Goal: Information Seeking & Learning: Learn about a topic

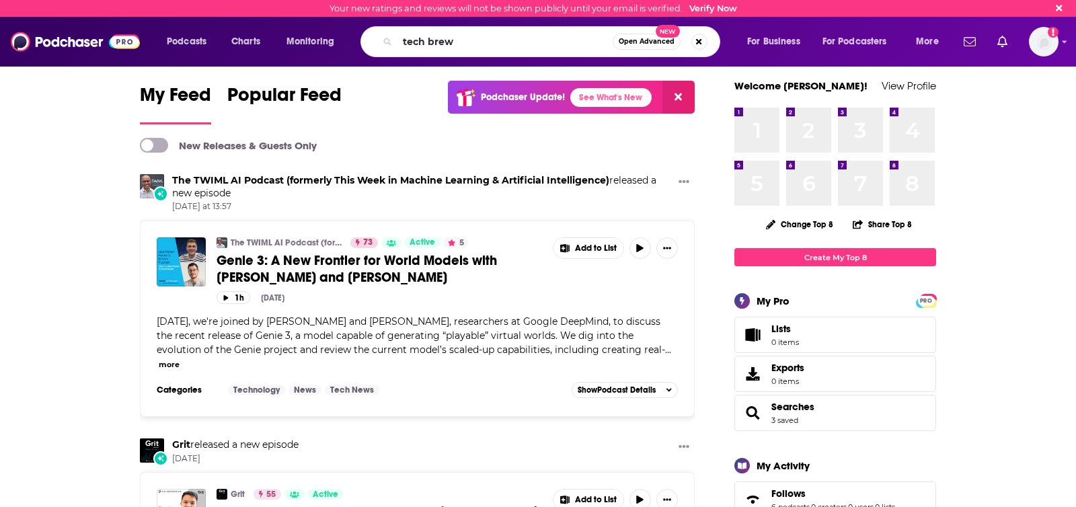
click at [478, 44] on input "tech brew" at bounding box center [505, 42] width 215 height 22
type input "tech brew"
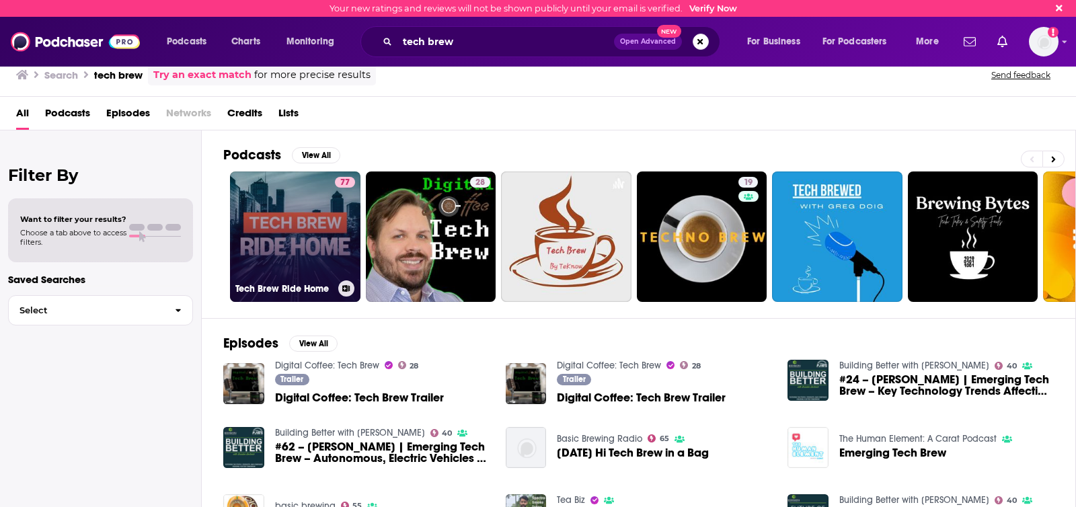
click at [313, 264] on link "77 Tech Brew Ride Home" at bounding box center [295, 237] width 131 height 131
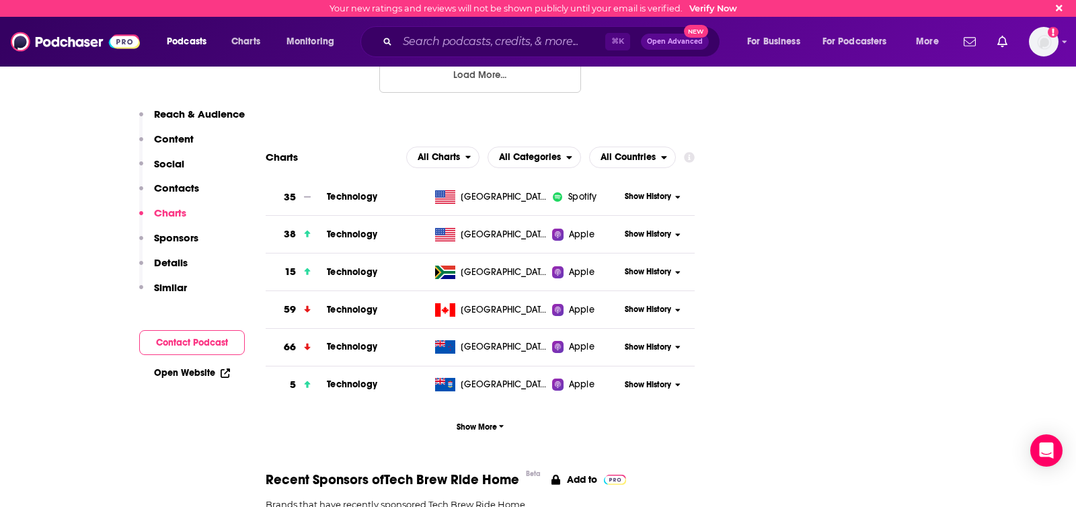
scroll to position [1708, 0]
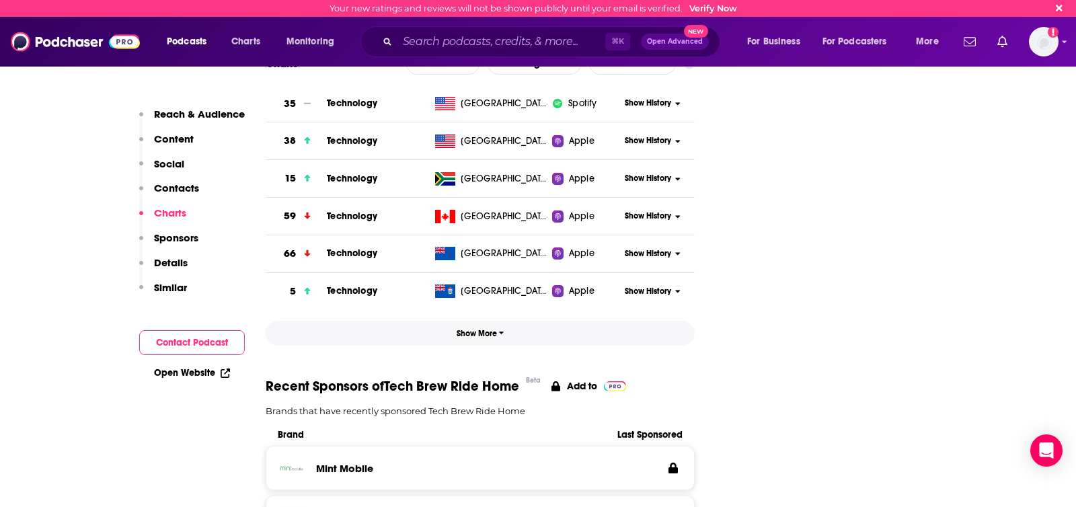
click at [475, 329] on span "Show More" at bounding box center [481, 333] width 48 height 9
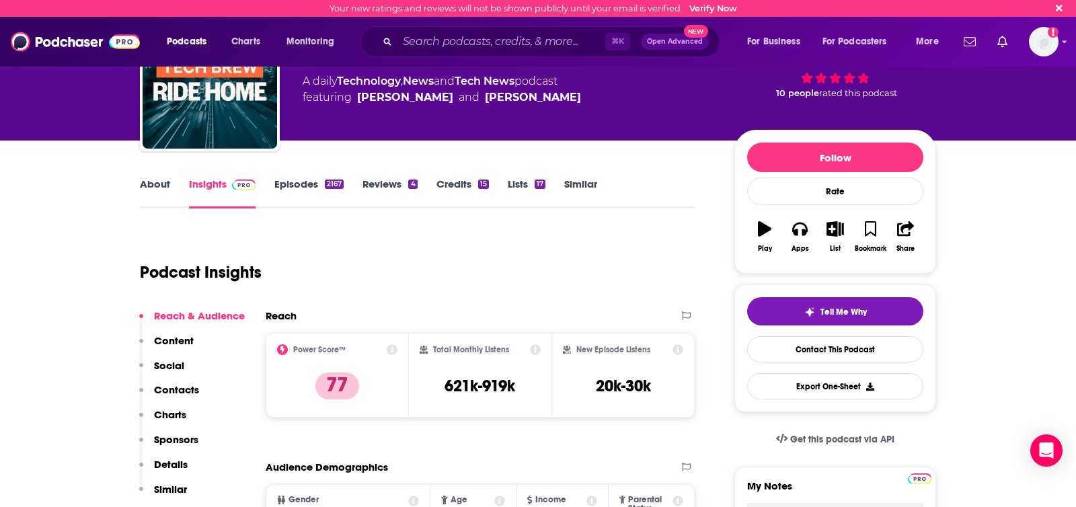
scroll to position [34, 0]
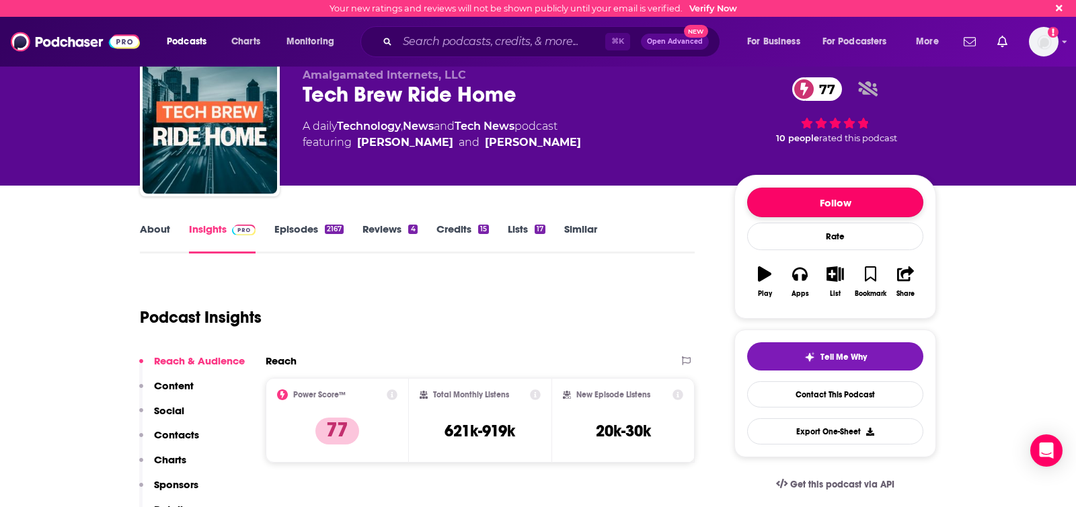
click at [854, 198] on button "Follow" at bounding box center [835, 203] width 176 height 30
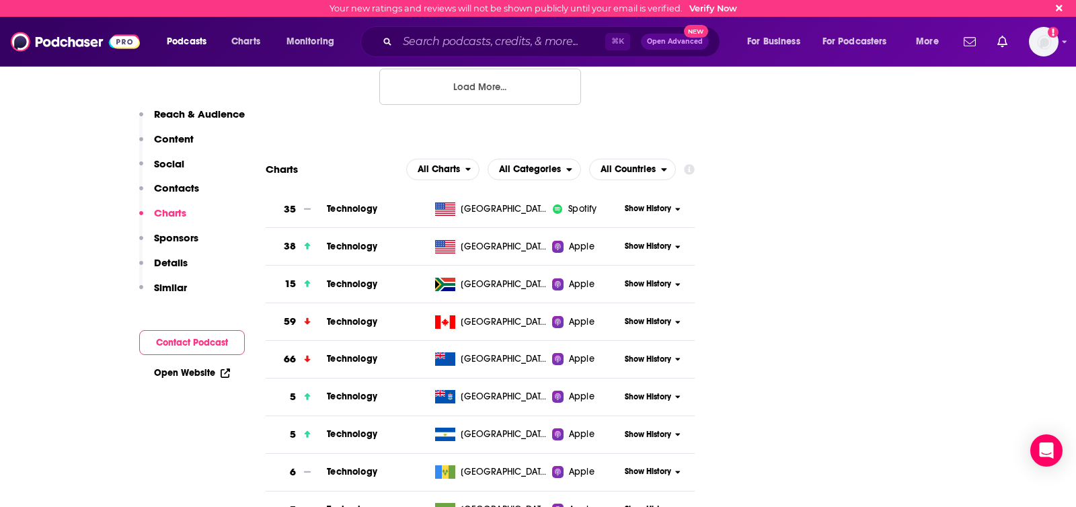
scroll to position [1619, 0]
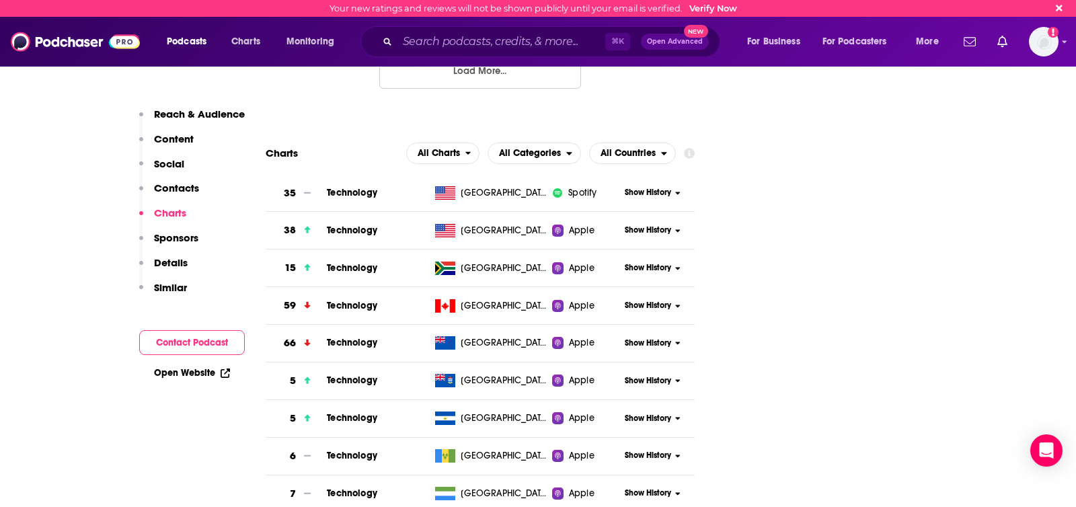
click at [665, 187] on span "Show History" at bounding box center [648, 192] width 46 height 11
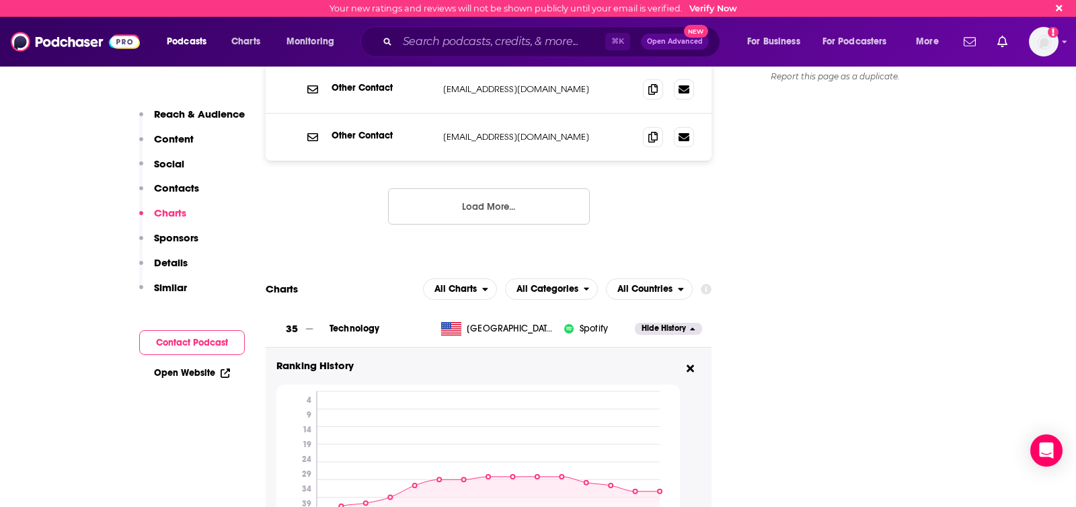
scroll to position [1485, 0]
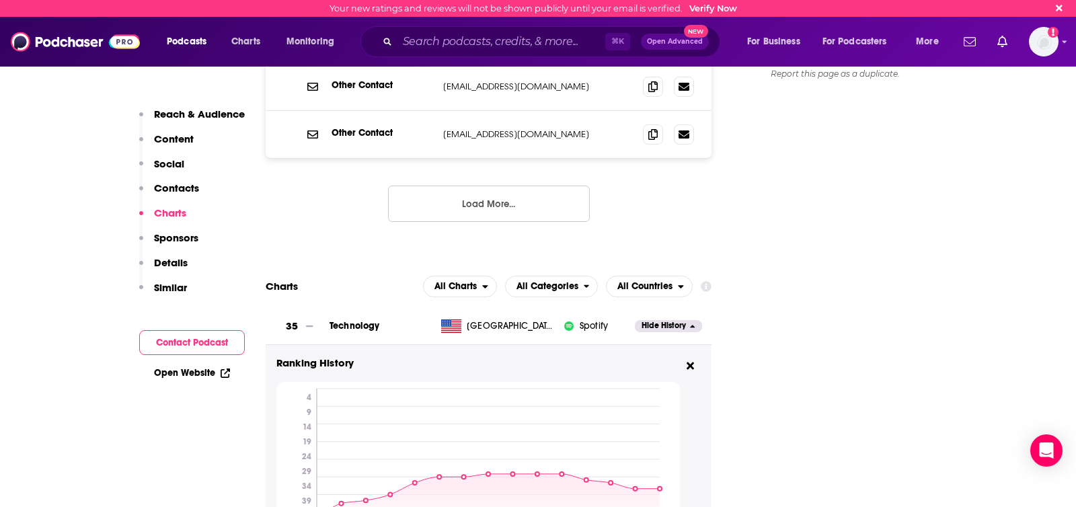
click at [336, 320] on span "Technology" at bounding box center [355, 325] width 50 height 11
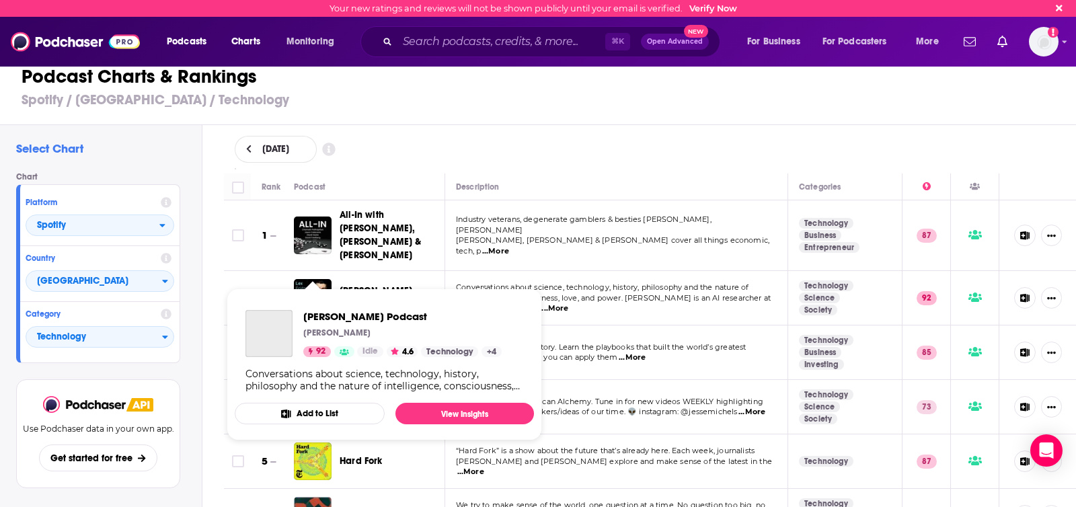
scroll to position [47, 0]
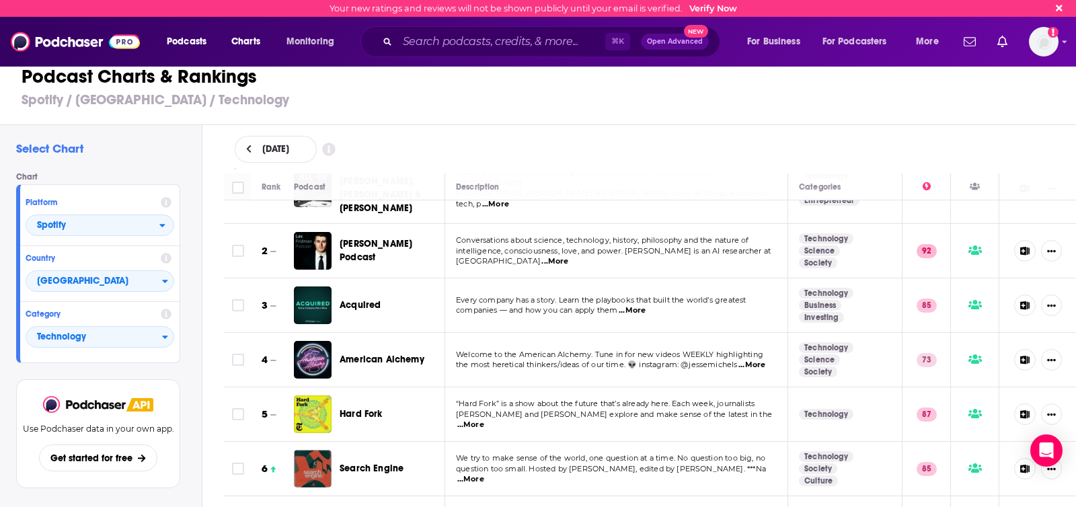
click at [635, 305] on span "...More" at bounding box center [632, 310] width 27 height 11
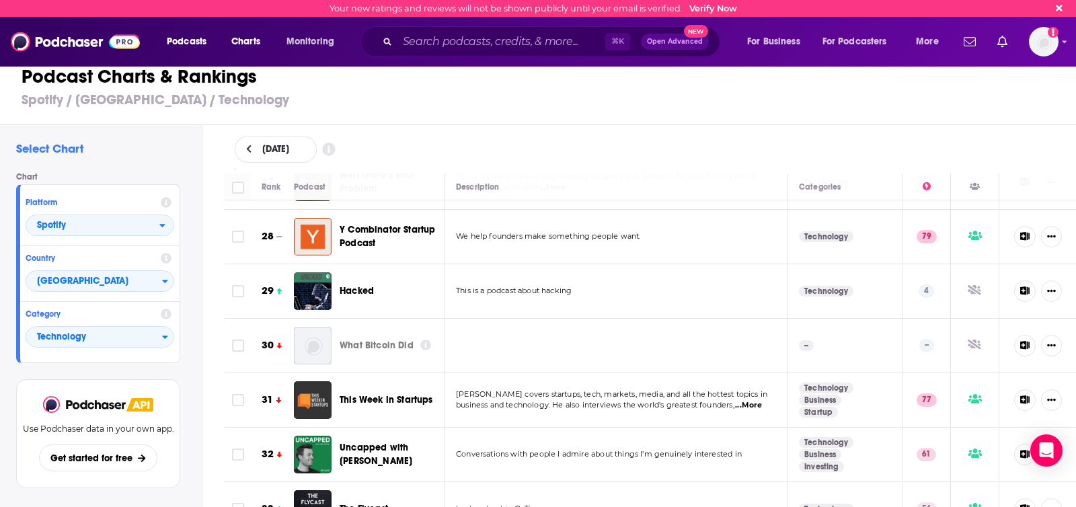
scroll to position [1618, 0]
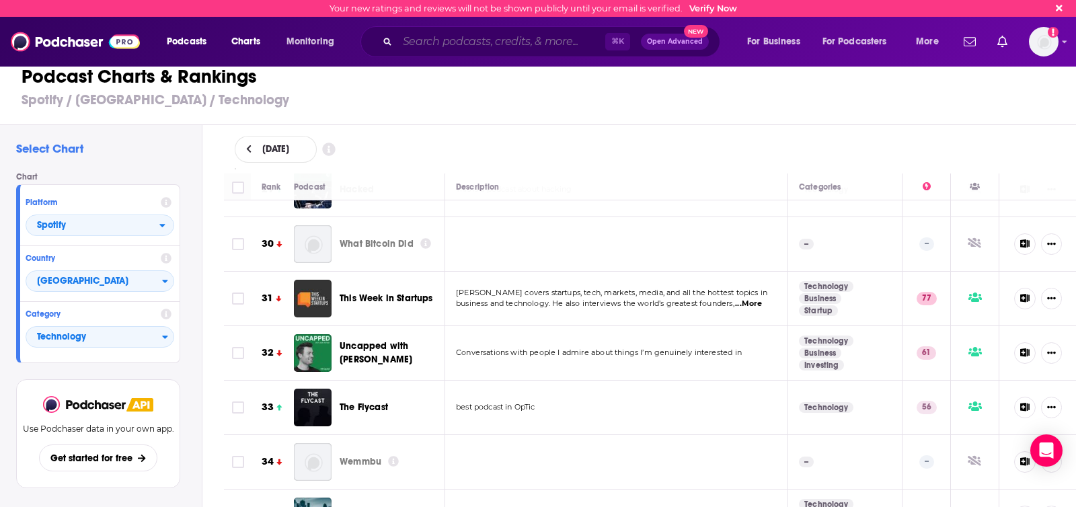
click at [525, 44] on input "Search podcasts, credits, & more..." at bounding box center [502, 42] width 208 height 22
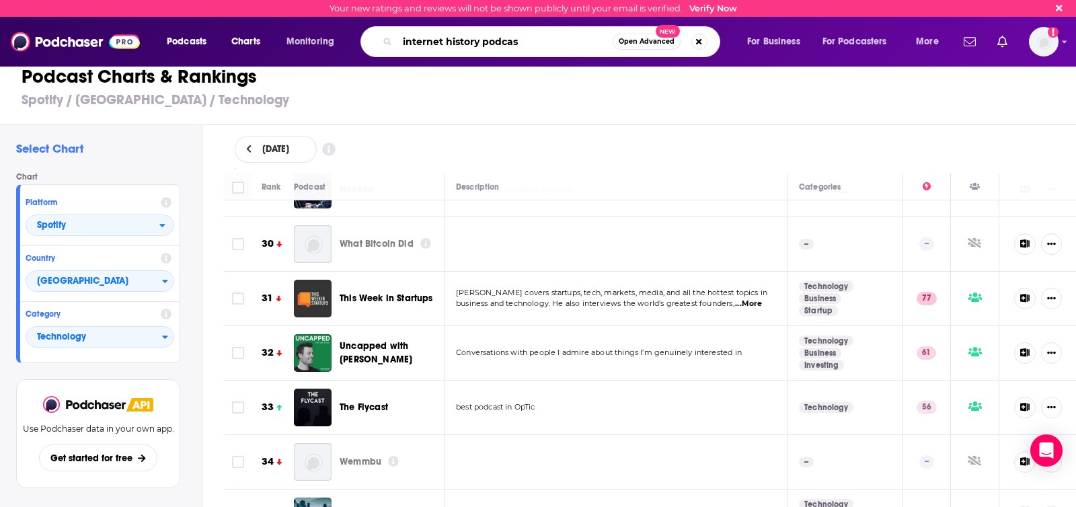
type input "internet history podcast"
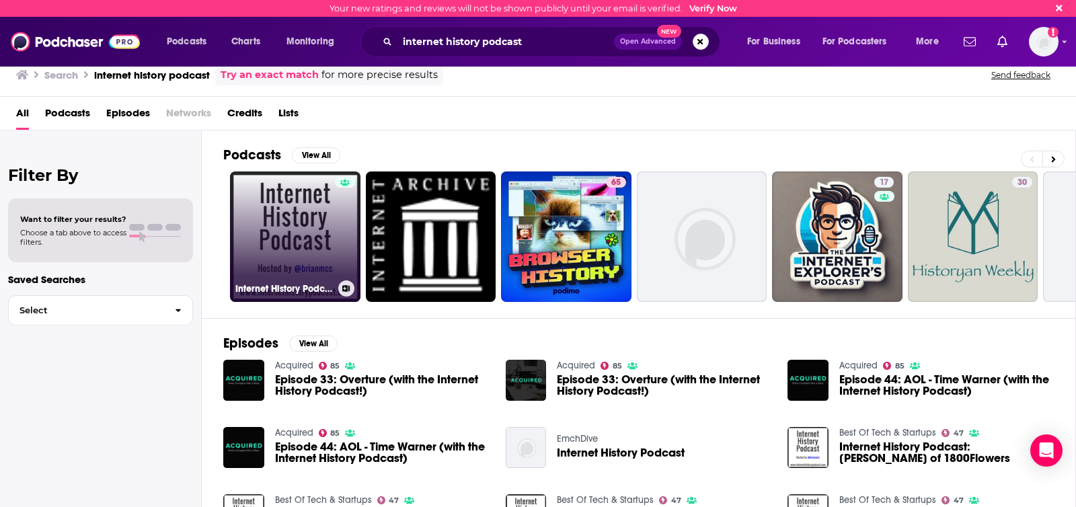
click at [286, 191] on link "Internet History Podcast" at bounding box center [295, 237] width 131 height 131
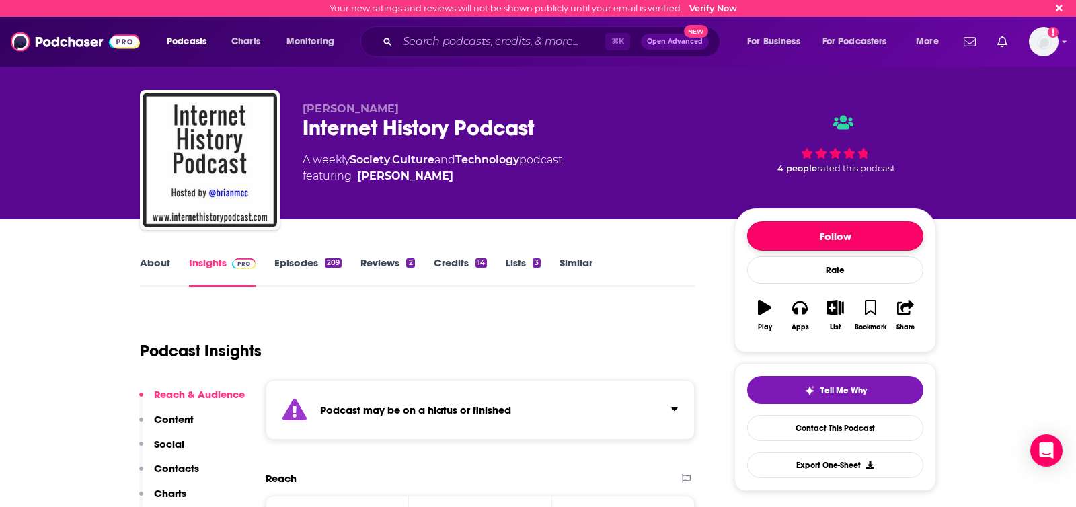
click at [795, 231] on button "Follow" at bounding box center [835, 236] width 176 height 30
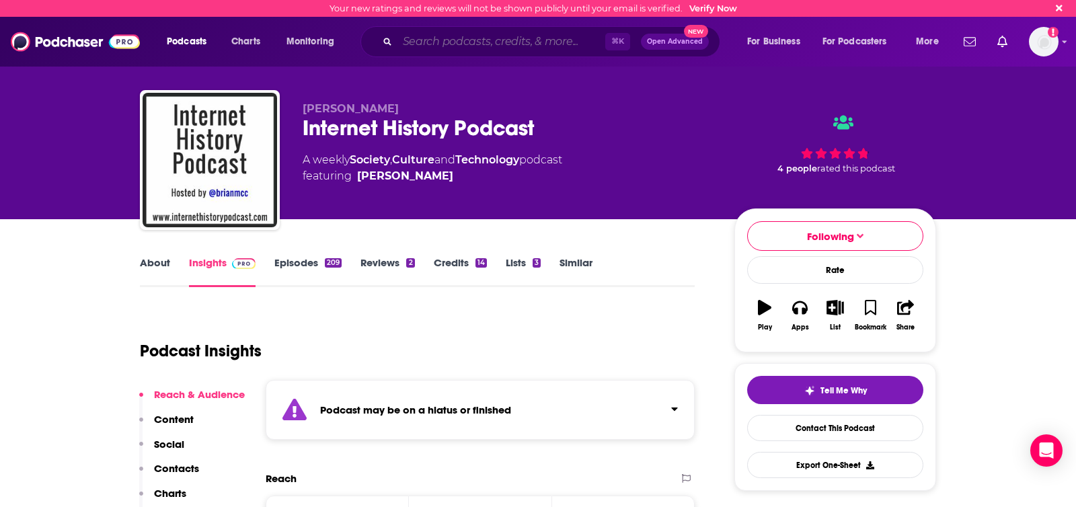
click at [448, 42] on input "Search podcasts, credits, & more..." at bounding box center [502, 42] width 208 height 22
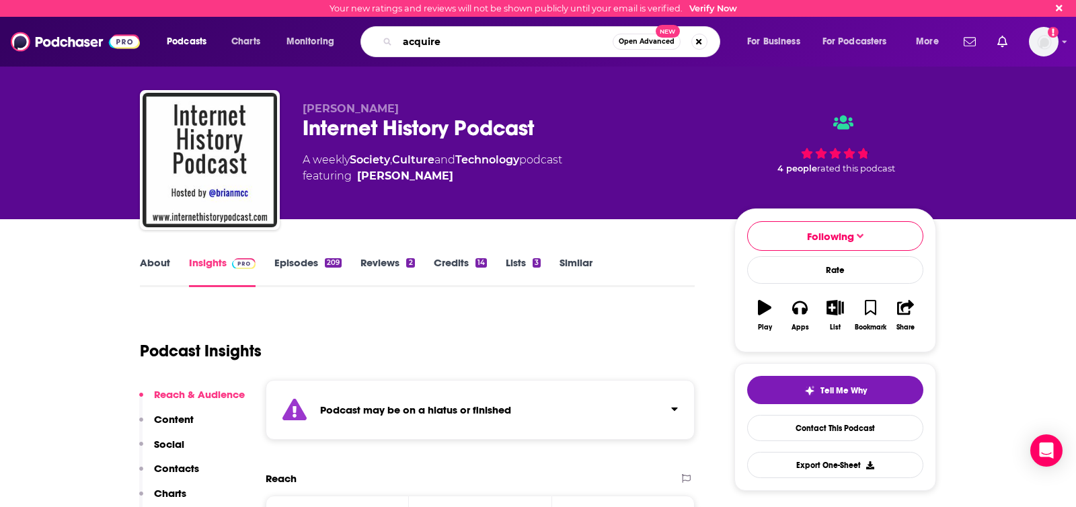
type input "acquired"
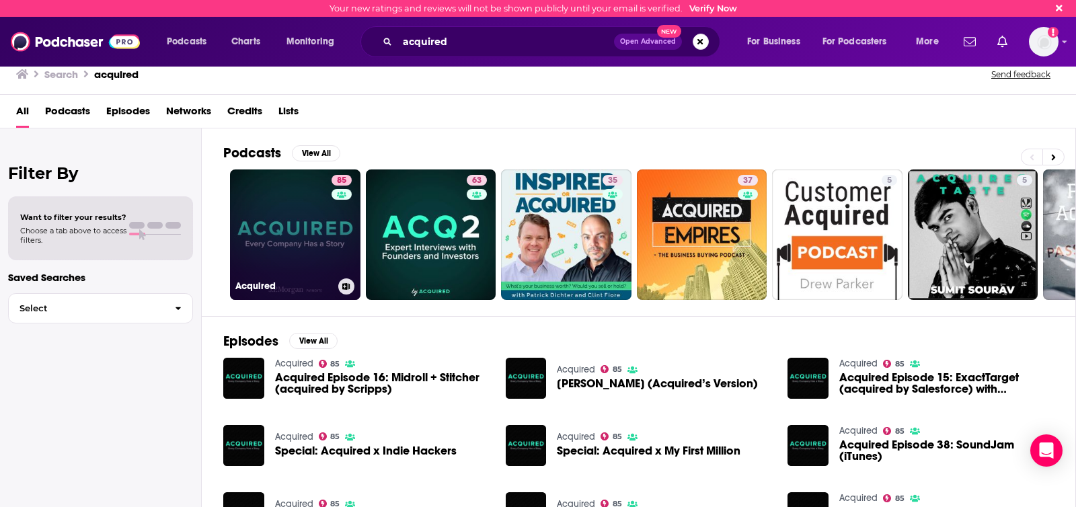
click at [299, 277] on link "85 Acquired" at bounding box center [295, 235] width 131 height 131
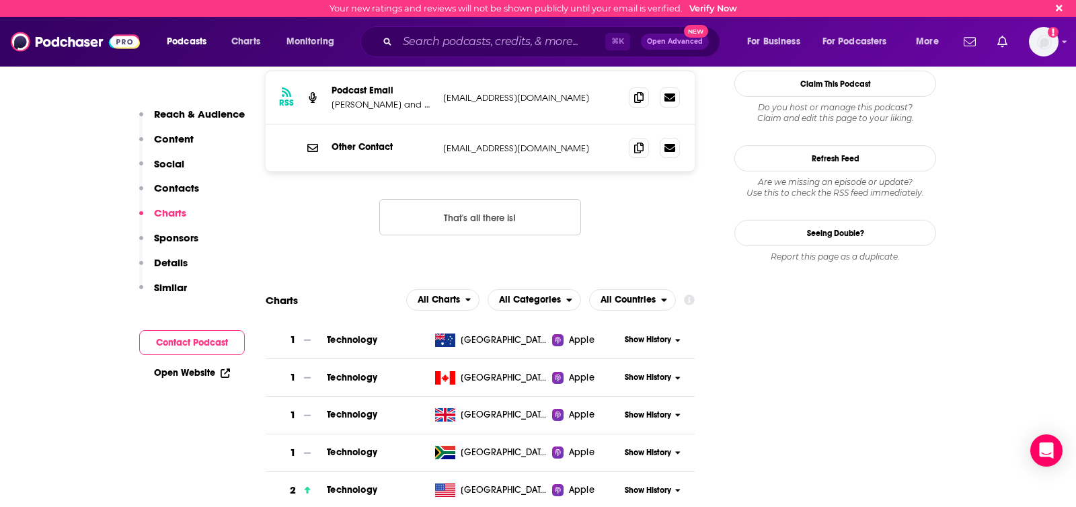
scroll to position [1428, 0]
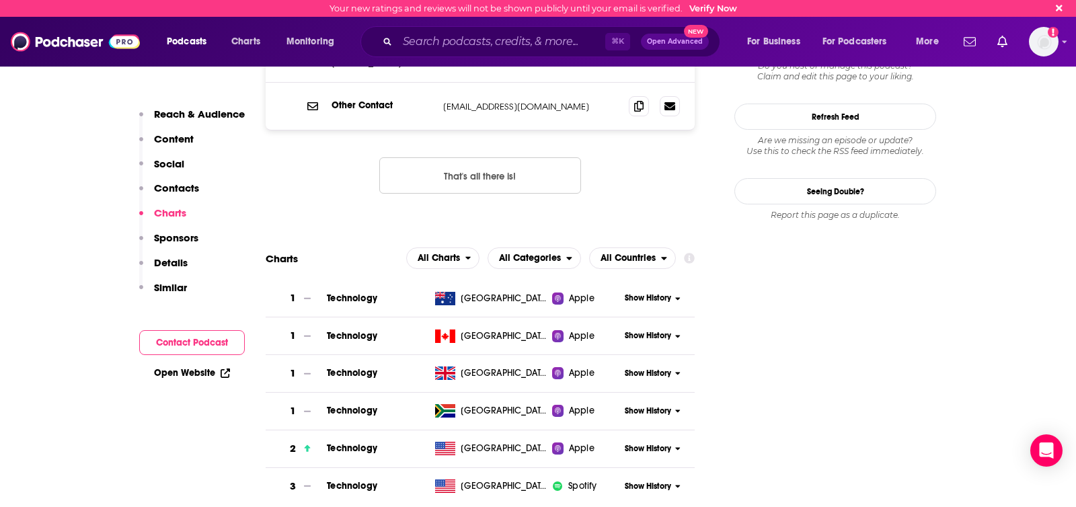
click at [640, 481] on span "Show History" at bounding box center [648, 486] width 46 height 11
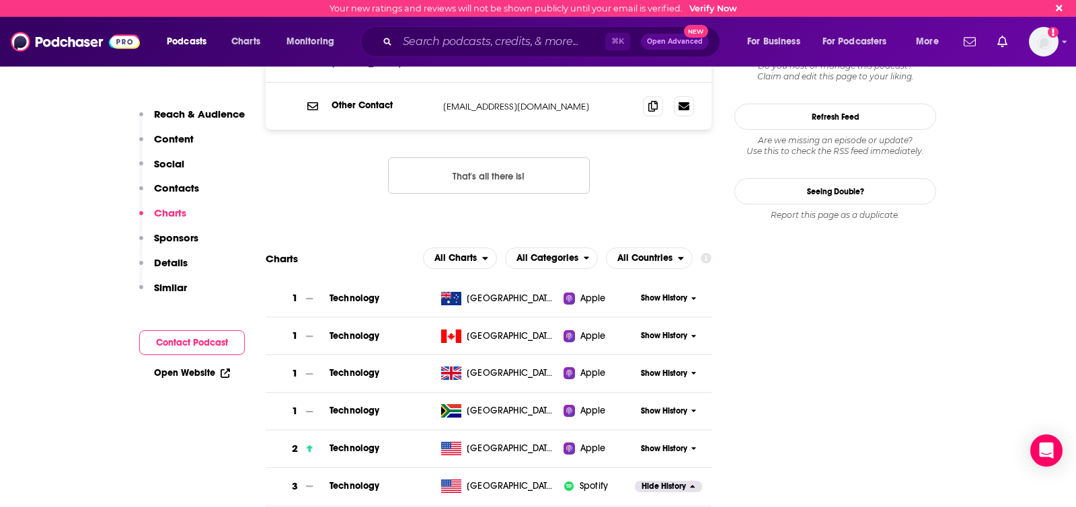
scroll to position [1625, 0]
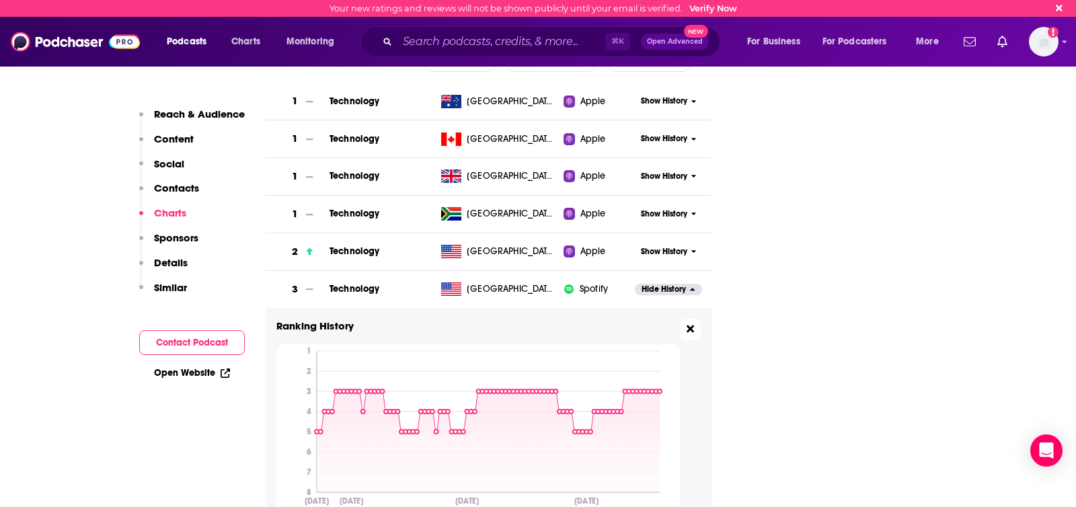
click at [690, 324] on icon at bounding box center [690, 329] width 7 height 11
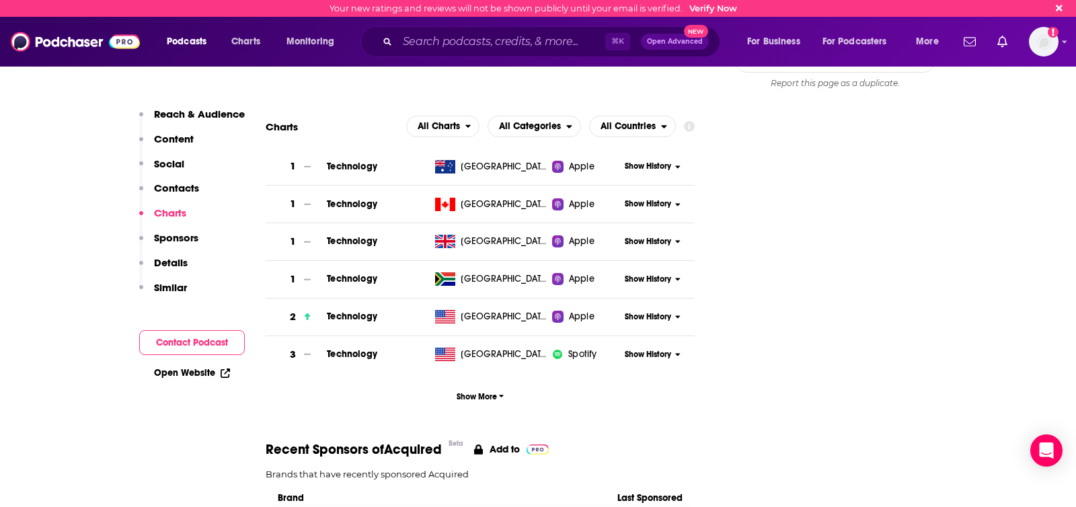
scroll to position [1551, 0]
